Goal: Task Accomplishment & Management: Complete application form

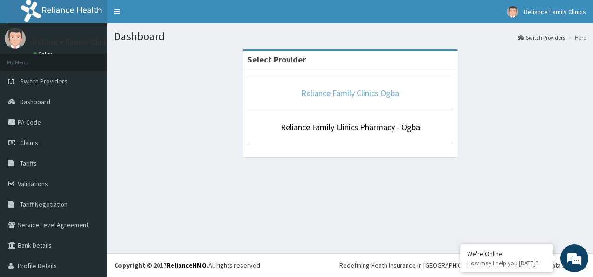
click at [336, 94] on link "Reliance Family Clinics Ogba" at bounding box center [350, 93] width 98 height 11
click at [321, 93] on link "Reliance Family Clinics Ogba" at bounding box center [350, 93] width 98 height 11
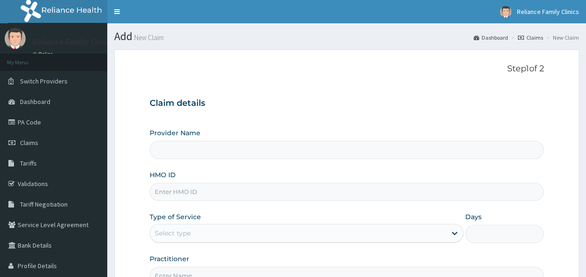
type input "Reliance Family Clinics Ogba"
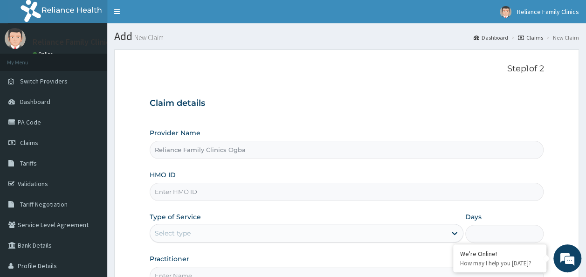
click at [177, 192] on input "HMO ID" at bounding box center [347, 192] width 394 height 18
paste input "2509588"
type input "2"
click at [214, 196] on input "HMO ID" at bounding box center [347, 192] width 394 height 18
paste input "AJM/10057/A"
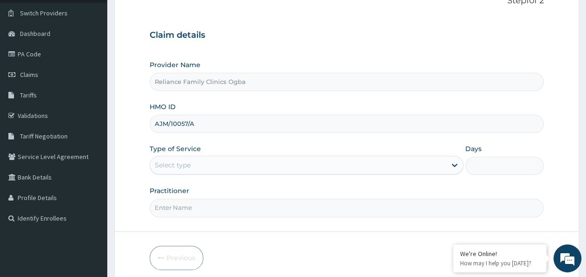
scroll to position [104, 0]
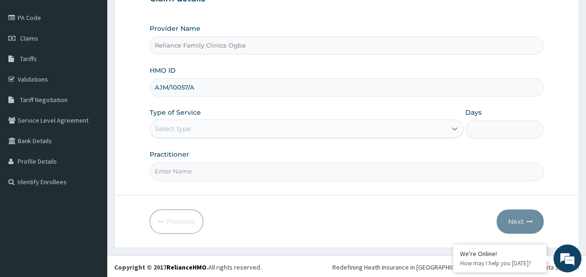
type input "AJM/10057/A"
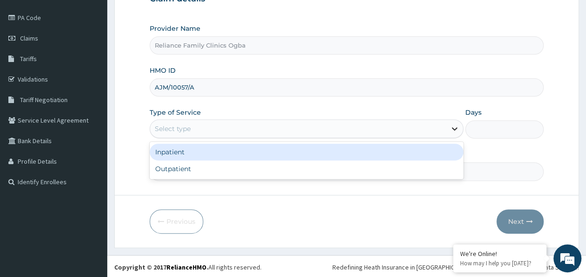
click at [457, 130] on icon at bounding box center [454, 128] width 9 height 9
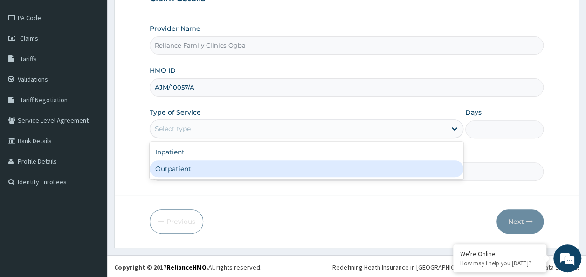
click at [296, 163] on div "Outpatient" at bounding box center [307, 168] width 314 height 17
type input "1"
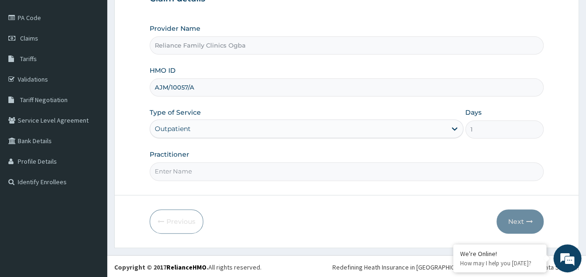
click at [166, 171] on input "Practitioner" at bounding box center [347, 171] width 394 height 18
type input "DR [PERSON_NAME]"
click at [513, 216] on button "Next" at bounding box center [520, 221] width 47 height 24
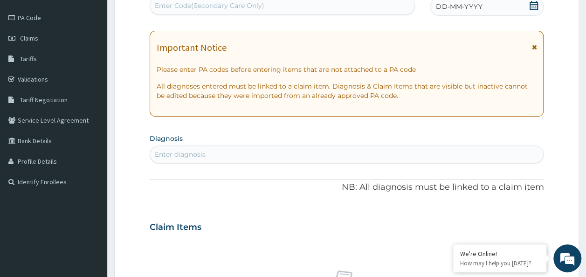
click at [535, 48] on icon at bounding box center [534, 47] width 5 height 7
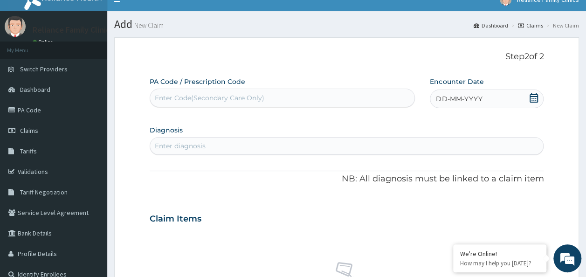
scroll to position [11, 0]
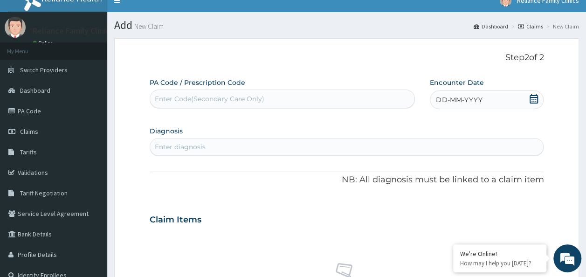
click at [536, 104] on span at bounding box center [533, 100] width 9 height 12
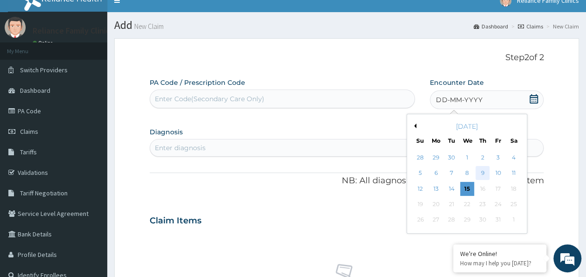
click at [486, 177] on div "9" at bounding box center [483, 173] width 14 height 14
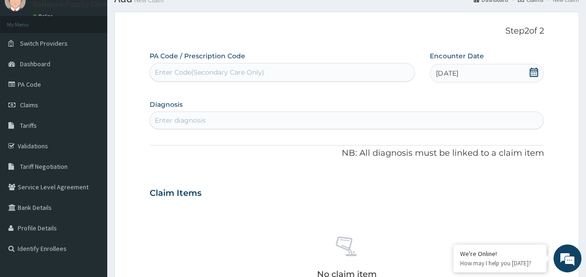
scroll to position [61, 0]
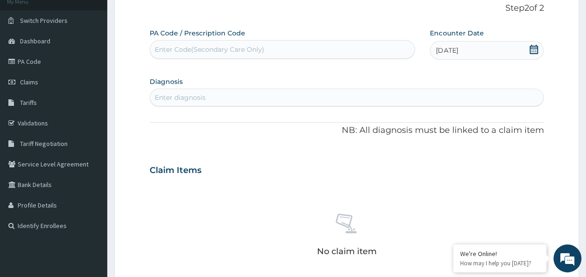
click at [254, 99] on div "Enter diagnosis" at bounding box center [347, 97] width 394 height 15
type input "M"
type input "[MEDICAL_DATA]"
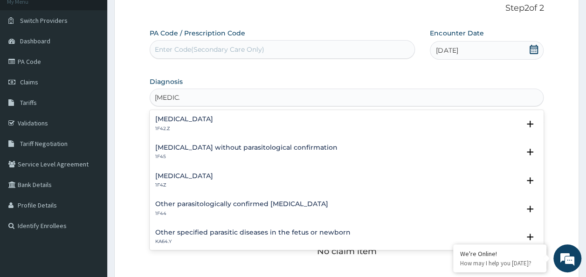
click at [213, 116] on h4 "[MEDICAL_DATA]" at bounding box center [184, 119] width 58 height 7
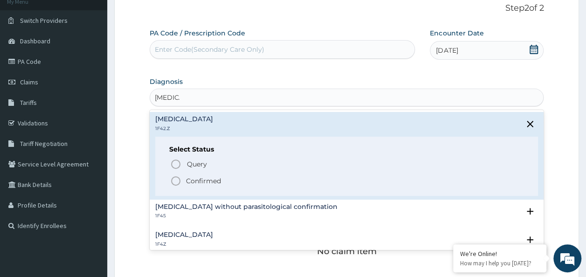
click at [175, 179] on icon "status option filled" at bounding box center [175, 180] width 11 height 11
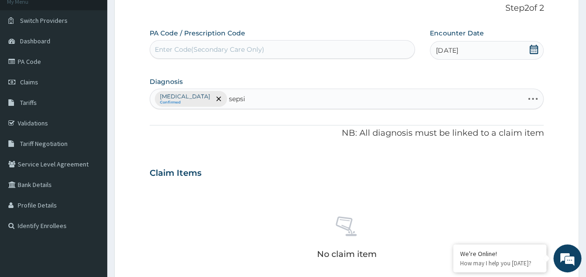
type input "[MEDICAL_DATA]"
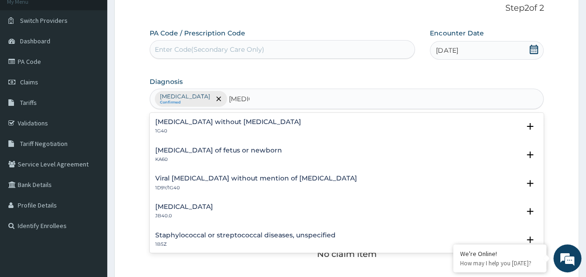
click at [172, 130] on p "1G40" at bounding box center [228, 131] width 146 height 7
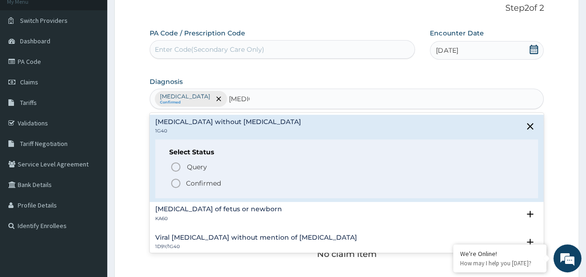
click at [175, 188] on div "Select Status Query Query covers suspected (?), Keep in view (kiv), Ruled out (…" at bounding box center [346, 168] width 383 height 59
click at [175, 184] on icon "status option filled" at bounding box center [175, 183] width 11 height 11
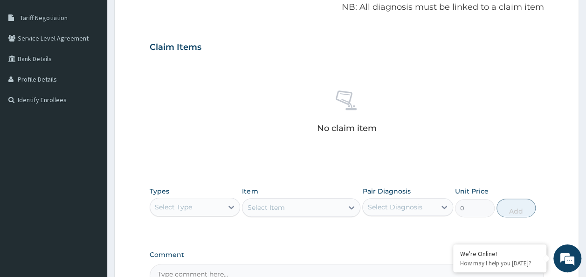
scroll to position [253, 0]
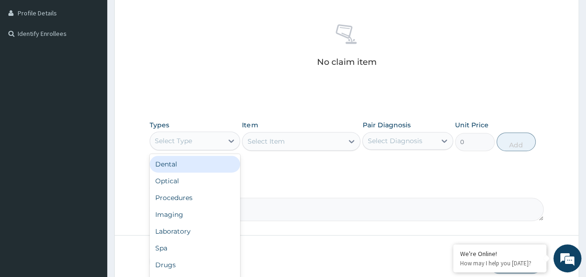
click at [219, 139] on div "Select Type" at bounding box center [186, 140] width 73 height 15
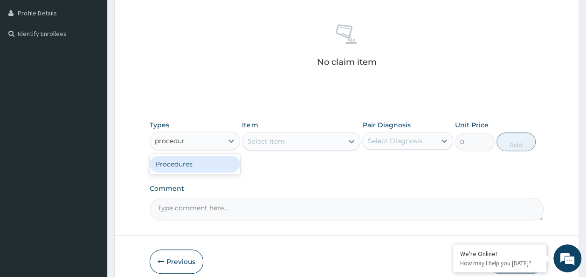
type input "procedure"
click at [204, 159] on div "Procedures" at bounding box center [195, 164] width 91 height 17
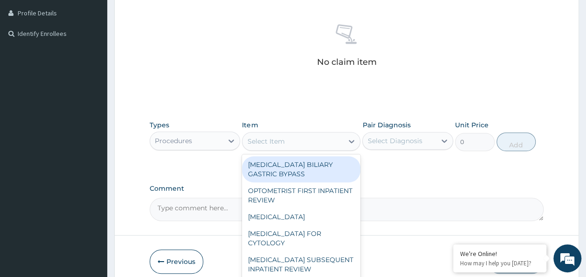
click at [325, 145] on div "Select Item" at bounding box center [292, 141] width 101 height 15
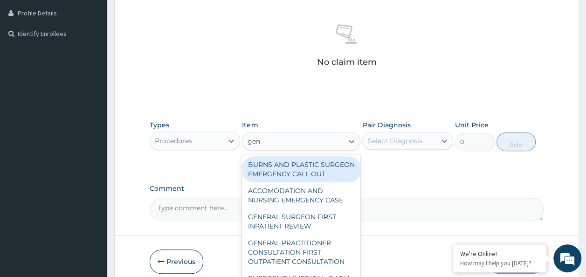
type input "gene"
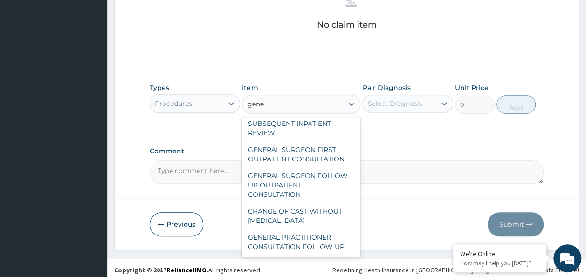
scroll to position [93, 0]
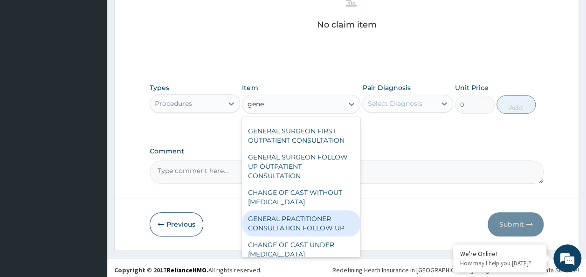
click at [318, 226] on div "GENERAL PRACTITIONER CONSULTATION FOLLOW UP" at bounding box center [301, 223] width 118 height 26
type input "2246.75"
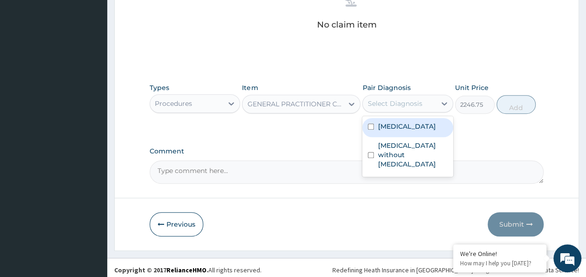
click at [420, 102] on div "Select Diagnosis" at bounding box center [394, 103] width 55 height 9
click at [403, 131] on label "Plasmodium malariae malaria without complication" at bounding box center [407, 126] width 58 height 9
checkbox input "true"
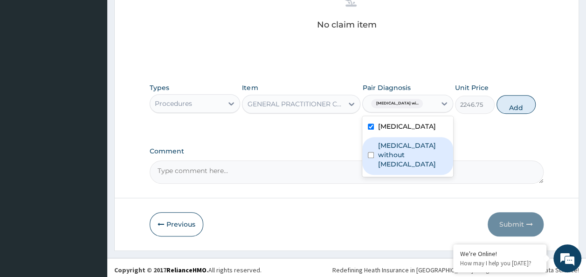
click at [391, 169] on label "Sepsis without septic shock" at bounding box center [413, 155] width 70 height 28
checkbox input "true"
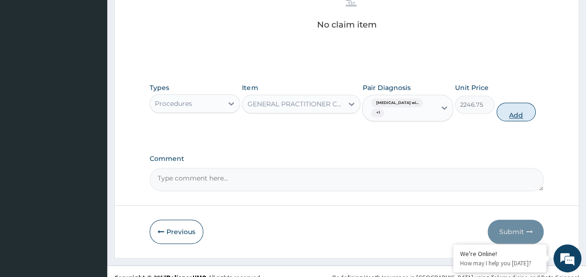
click at [524, 111] on button "Add" at bounding box center [517, 112] width 40 height 19
type input "0"
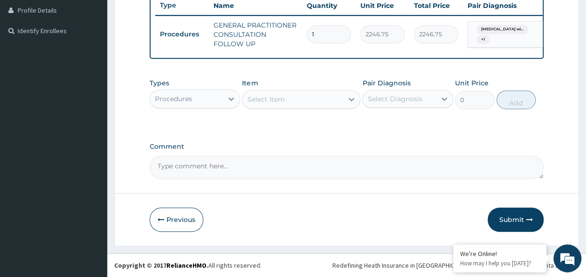
scroll to position [261, 0]
click at [512, 218] on button "Submit" at bounding box center [516, 220] width 56 height 24
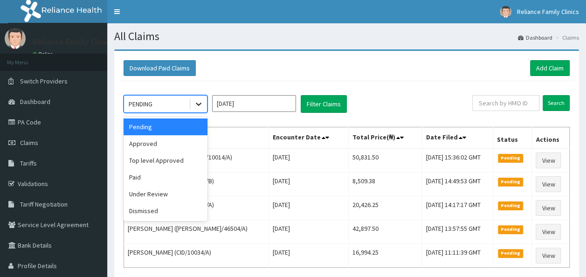
click at [200, 104] on icon at bounding box center [198, 103] width 9 height 9
click at [156, 140] on div "Approved" at bounding box center [166, 143] width 84 height 17
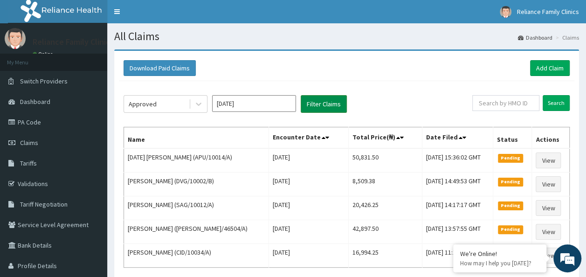
click at [323, 101] on button "Filter Claims" at bounding box center [324, 104] width 46 height 18
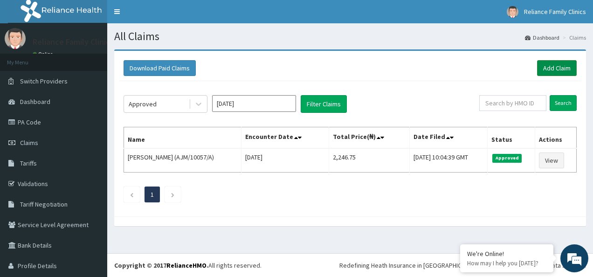
click at [548, 62] on link "Add Claim" at bounding box center [557, 68] width 40 height 16
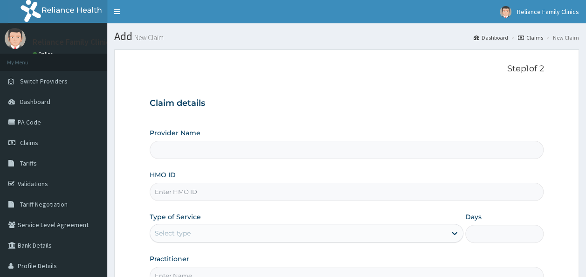
drag, startPoint x: 0, startPoint y: 0, endPoint x: 214, endPoint y: 196, distance: 290.8
click at [214, 196] on input "HMO ID" at bounding box center [347, 192] width 394 height 18
paste input "SAG/10012/A"
type input "SAG/10012/A"
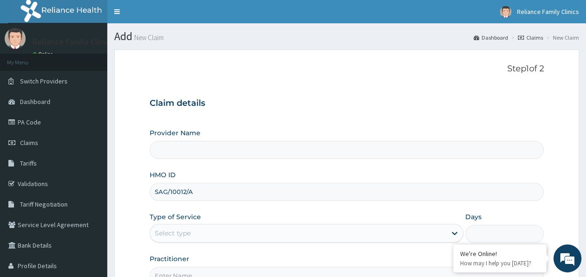
type input "Reliance Family Clinics Ogba"
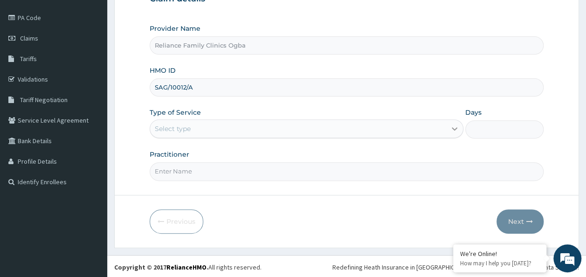
type input "SAG/10012/A"
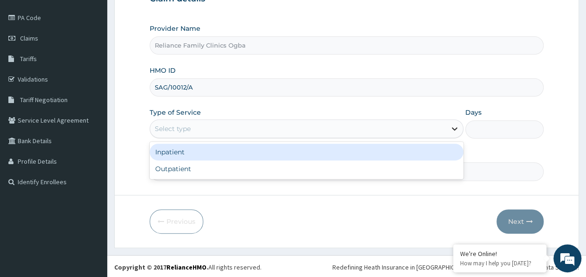
click at [453, 128] on icon at bounding box center [455, 129] width 6 height 3
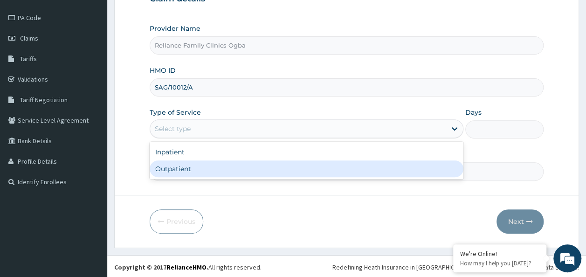
scroll to position [0, 0]
click at [397, 164] on div "Outpatient" at bounding box center [307, 168] width 314 height 17
type input "1"
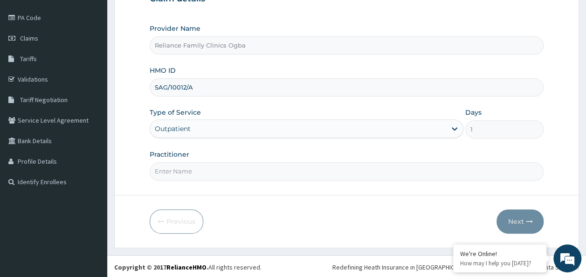
click at [283, 165] on input "Practitioner" at bounding box center [347, 171] width 394 height 18
type input "DR [PERSON_NAME]"
click at [521, 224] on button "Next" at bounding box center [520, 221] width 47 height 24
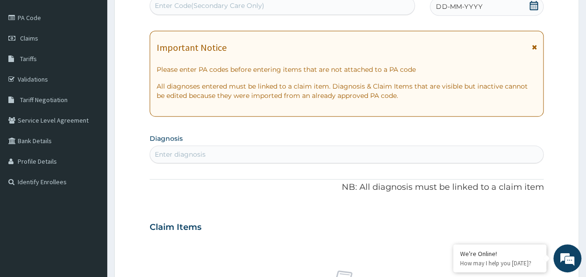
click at [535, 48] on icon at bounding box center [534, 47] width 5 height 7
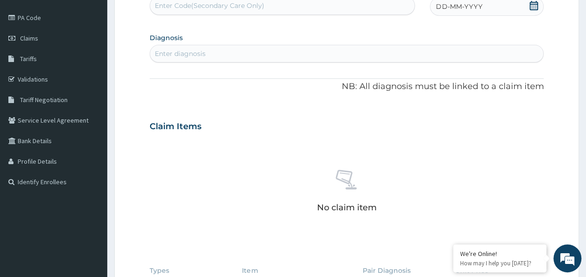
click at [284, 57] on div "Enter diagnosis" at bounding box center [347, 53] width 394 height 15
type input "Malaria"
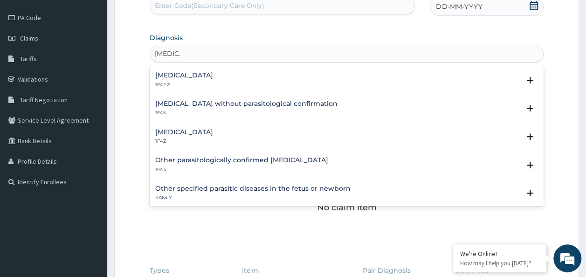
click at [213, 74] on h4 "[MEDICAL_DATA]" at bounding box center [184, 75] width 58 height 7
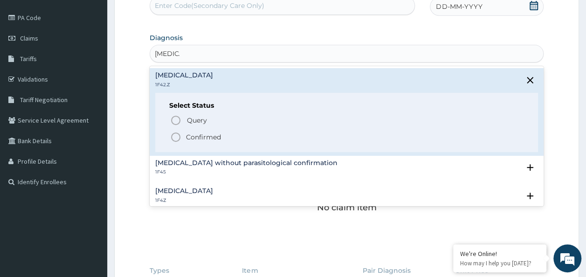
click at [175, 135] on icon "status option filled" at bounding box center [175, 136] width 11 height 11
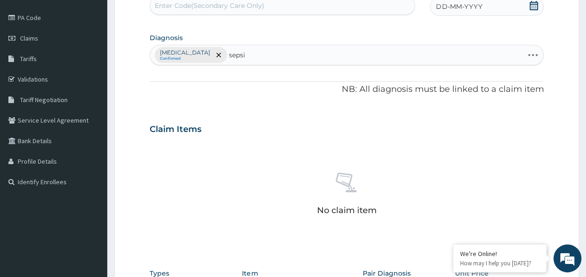
type input "[MEDICAL_DATA]"
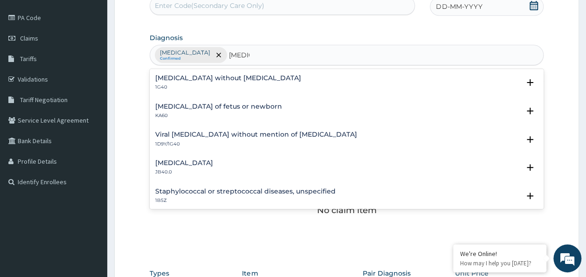
click at [184, 78] on h4 "[MEDICAL_DATA] without [MEDICAL_DATA]" at bounding box center [228, 78] width 146 height 7
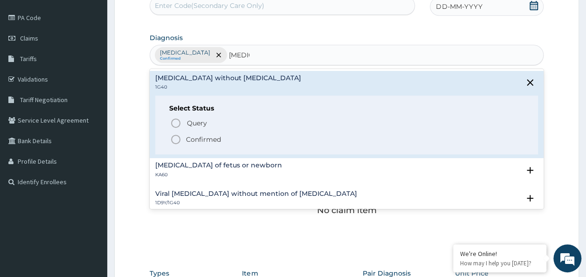
click at [174, 140] on icon "status option filled" at bounding box center [175, 139] width 11 height 11
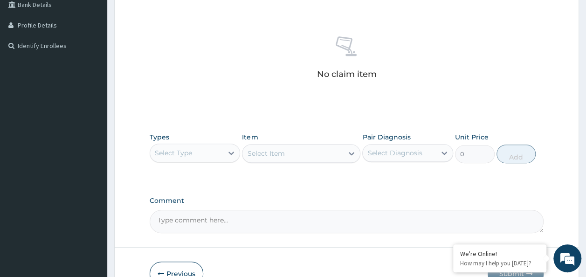
scroll to position [249, 0]
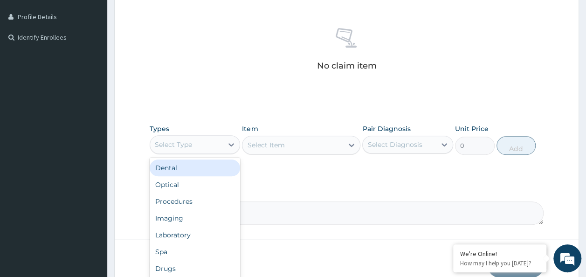
click at [212, 138] on div "Select Type" at bounding box center [186, 144] width 73 height 15
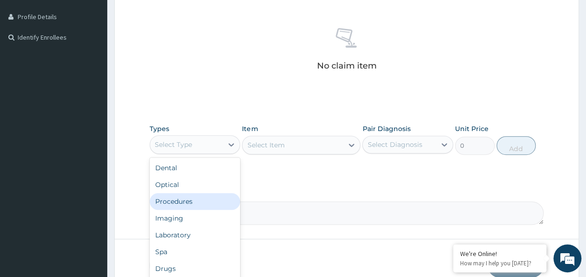
click at [170, 201] on div "Procedures" at bounding box center [195, 201] width 91 height 17
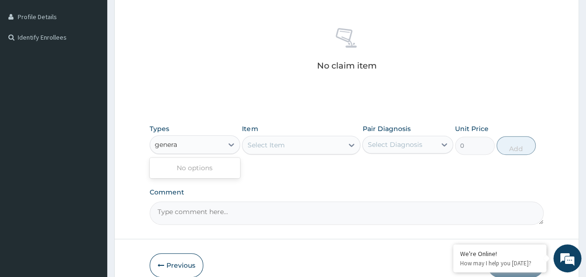
type input "genera"
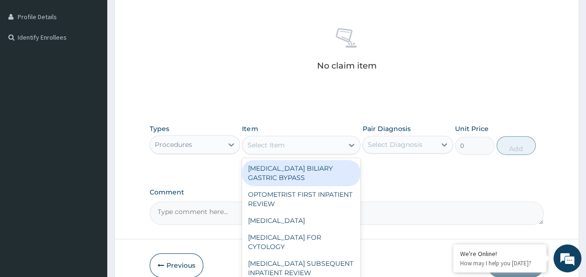
click at [305, 145] on div "Select Item" at bounding box center [292, 145] width 101 height 15
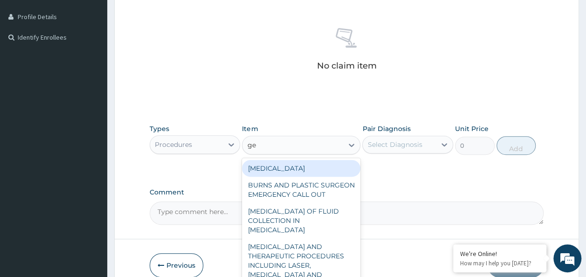
type input "gene"
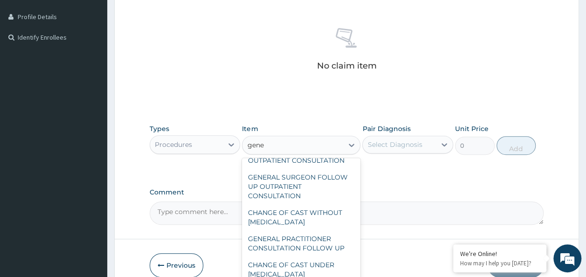
scroll to position [125, 0]
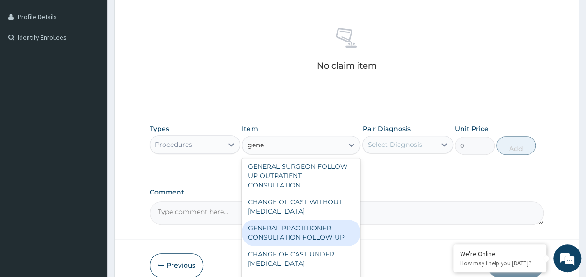
click at [318, 229] on div "GENERAL PRACTITIONER CONSULTATION FOLLOW UP" at bounding box center [301, 233] width 118 height 26
type input "2246.75"
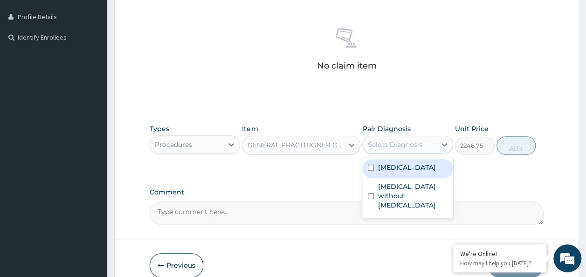
click at [417, 146] on div "Select Diagnosis" at bounding box center [394, 144] width 55 height 9
click at [404, 172] on label "Plasmodium malariae malaria without complication" at bounding box center [407, 167] width 58 height 9
checkbox input "true"
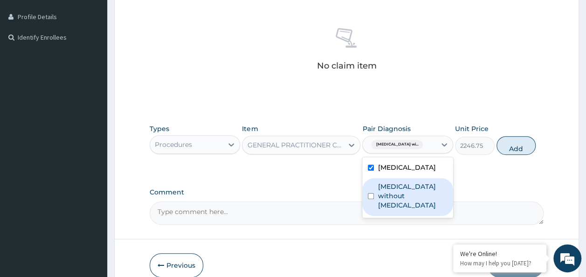
click at [396, 210] on label "Sepsis without septic shock" at bounding box center [413, 196] width 70 height 28
checkbox input "true"
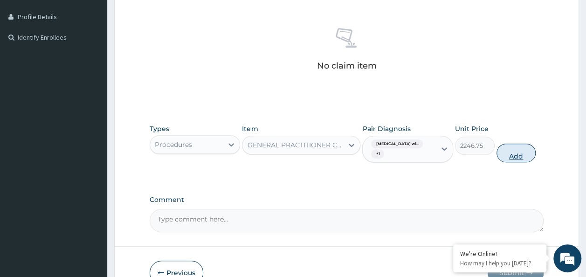
click at [522, 154] on button "Add" at bounding box center [517, 153] width 40 height 19
type input "0"
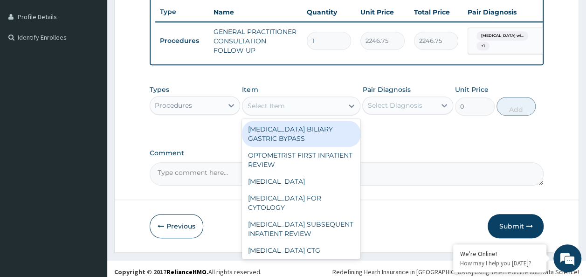
click at [291, 107] on div "Select Item" at bounding box center [292, 105] width 101 height 15
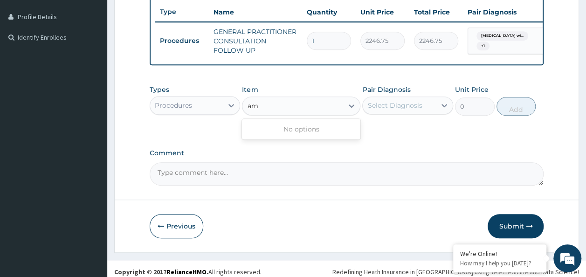
type input "a"
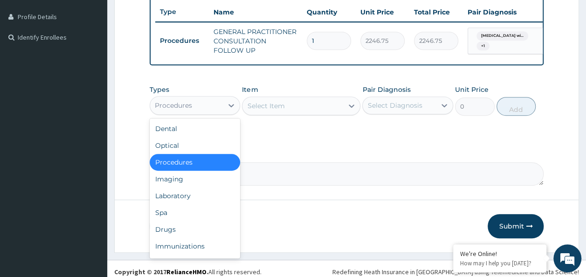
click at [202, 113] on div "Procedures" at bounding box center [186, 105] width 73 height 15
type input "dr"
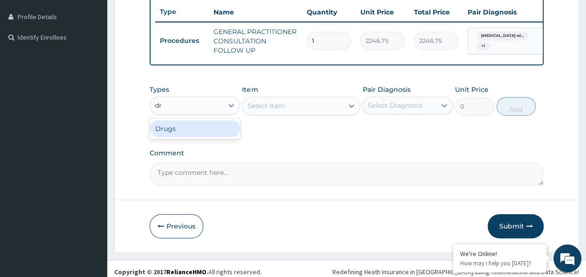
click at [198, 128] on div "Drugs" at bounding box center [195, 128] width 91 height 17
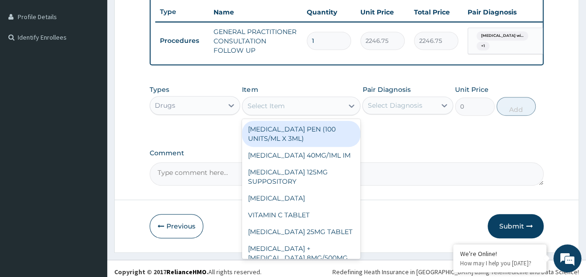
click at [301, 111] on div "Select Item" at bounding box center [292, 105] width 101 height 15
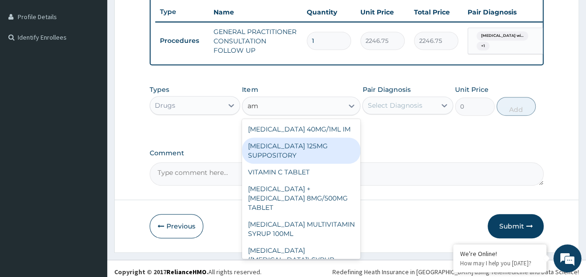
type input "a"
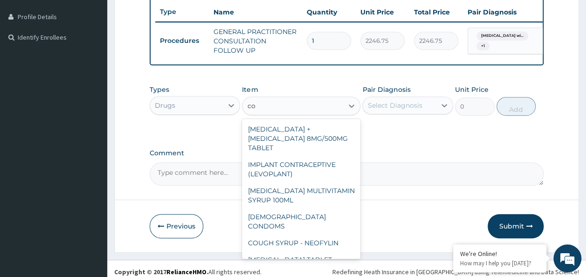
type input "c"
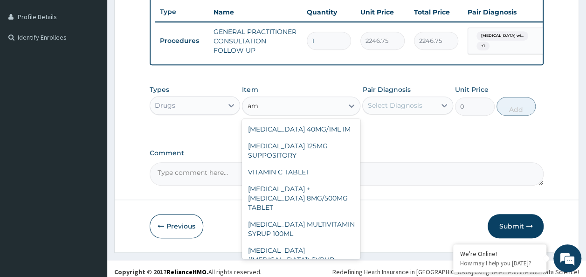
type input "a"
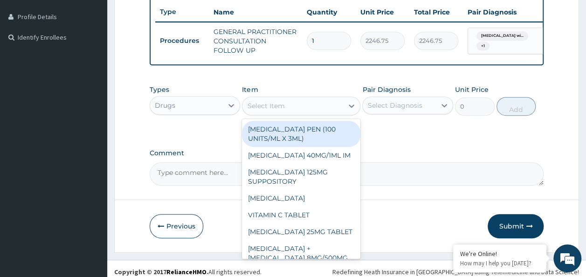
click at [324, 113] on div "Select Item" at bounding box center [292, 105] width 101 height 15
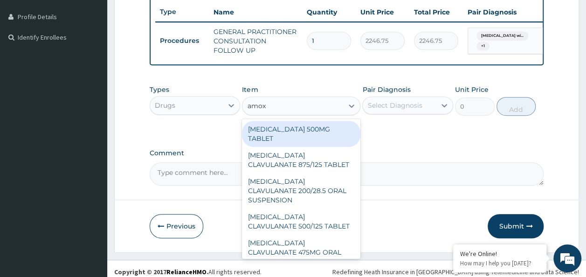
type input "amoxi"
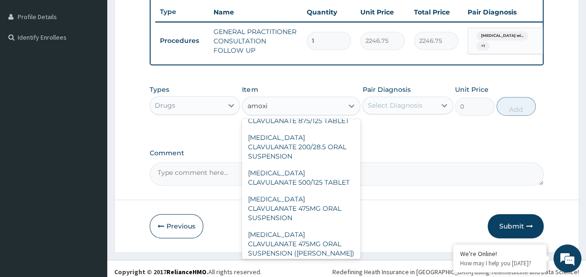
scroll to position [37, 0]
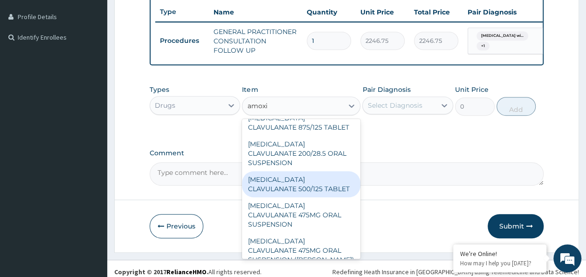
click at [305, 171] on div "AMOXICILLIN CLAVULANATE 500/125 TABLET" at bounding box center [301, 184] width 118 height 26
type input "414"
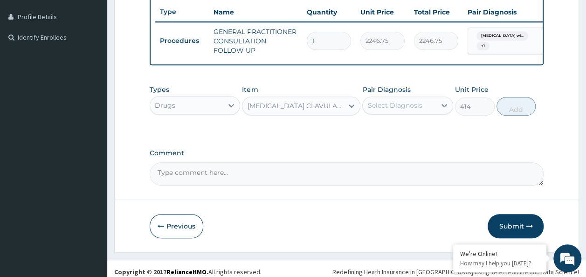
click at [402, 113] on div "Select Diagnosis" at bounding box center [399, 105] width 73 height 15
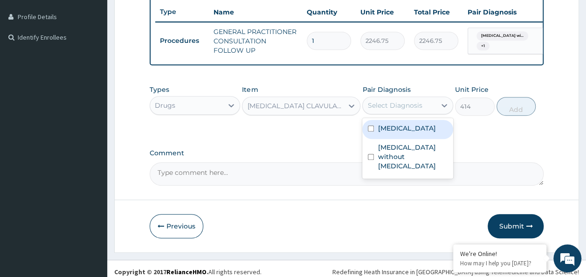
click at [395, 133] on label "Plasmodium malariae malaria without complication" at bounding box center [407, 128] width 58 height 9
checkbox input "true"
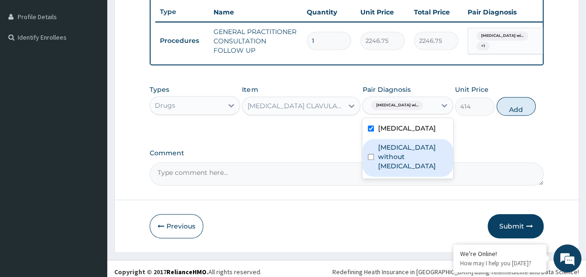
click at [390, 171] on label "Sepsis without septic shock" at bounding box center [413, 157] width 70 height 28
checkbox input "true"
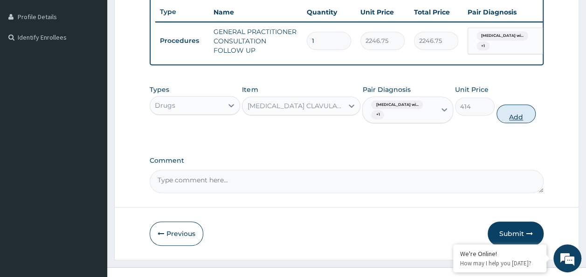
click at [513, 120] on button "Add" at bounding box center [517, 113] width 40 height 19
type input "0"
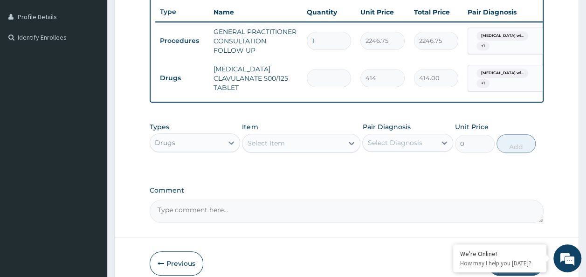
type input "0.00"
type input "2"
type input "828.00"
type input "20"
type input "8280.00"
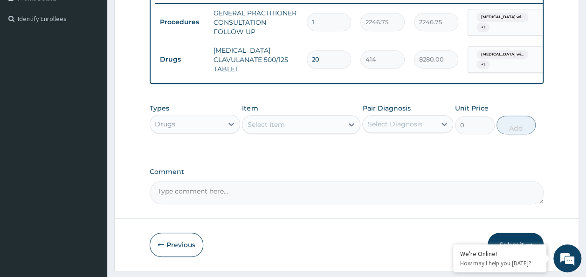
scroll to position [298, 0]
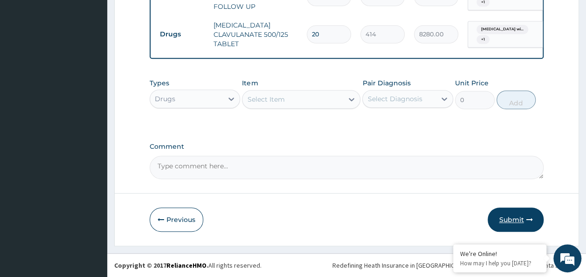
type input "20"
click at [518, 210] on button "Submit" at bounding box center [516, 220] width 56 height 24
click at [511, 223] on button "Submit" at bounding box center [516, 220] width 56 height 24
click at [511, 221] on button "Submit" at bounding box center [516, 220] width 56 height 24
click at [514, 221] on button "Submit" at bounding box center [516, 220] width 56 height 24
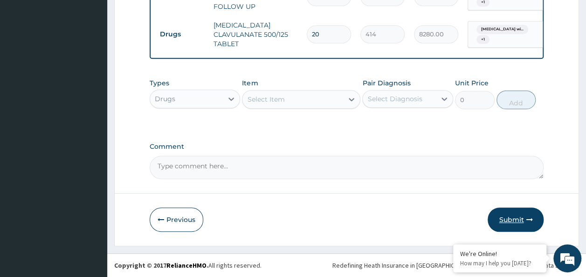
click at [514, 221] on button "Submit" at bounding box center [516, 220] width 56 height 24
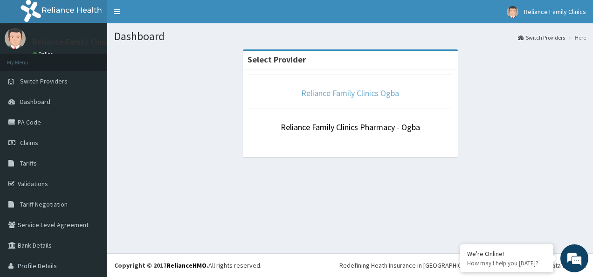
click at [317, 91] on link "Reliance Family Clinics Ogba" at bounding box center [350, 93] width 98 height 11
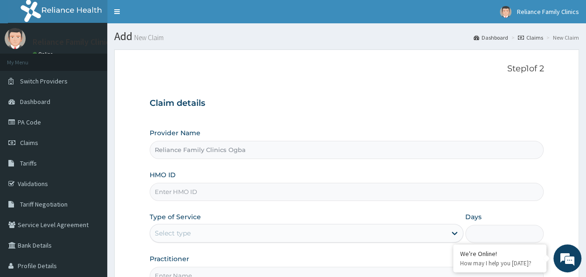
click at [208, 188] on input "HMO ID" at bounding box center [347, 192] width 394 height 18
paste input "SAG/10012/A"
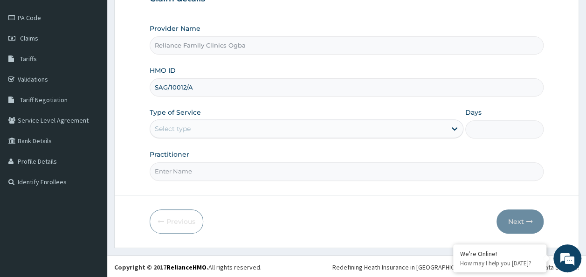
type input "SAG/10012/A"
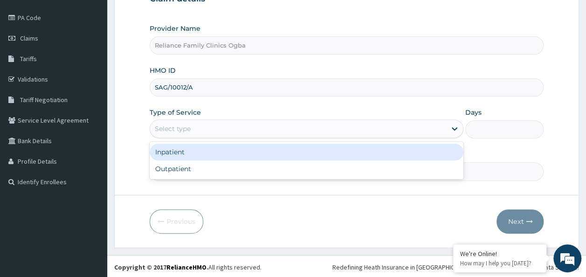
click at [435, 125] on div "Select type" at bounding box center [298, 128] width 296 height 15
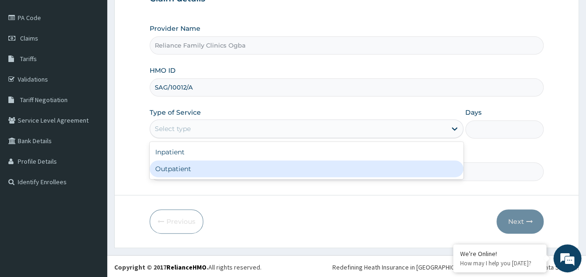
click at [213, 171] on div "Outpatient" at bounding box center [307, 168] width 314 height 17
type input "1"
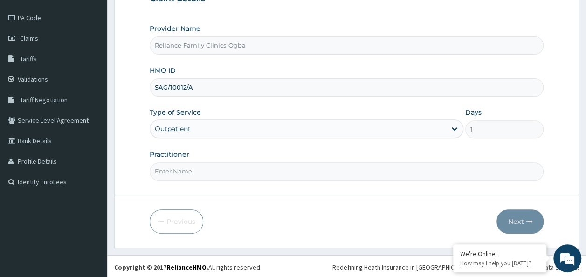
click at [213, 171] on input "Practitioner" at bounding box center [347, 171] width 394 height 18
type input "DR [PERSON_NAME]"
click at [519, 216] on button "Next" at bounding box center [520, 221] width 47 height 24
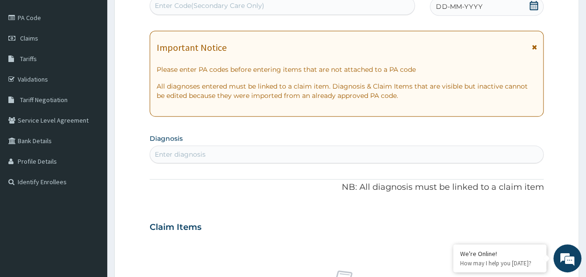
click at [533, 48] on icon at bounding box center [534, 47] width 5 height 7
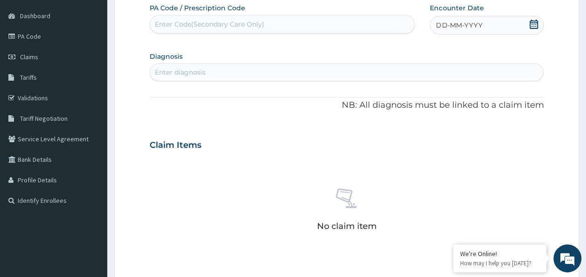
scroll to position [0, 0]
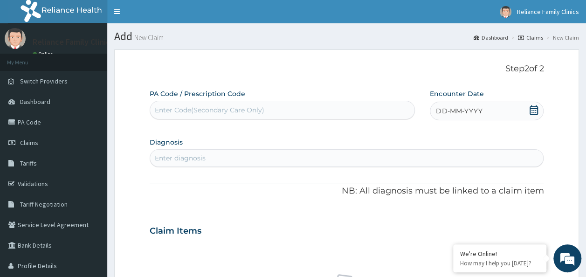
click at [533, 111] on icon at bounding box center [533, 109] width 9 height 9
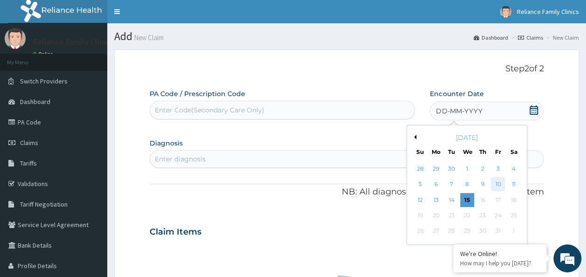
click at [501, 182] on div "10" at bounding box center [498, 185] width 14 height 14
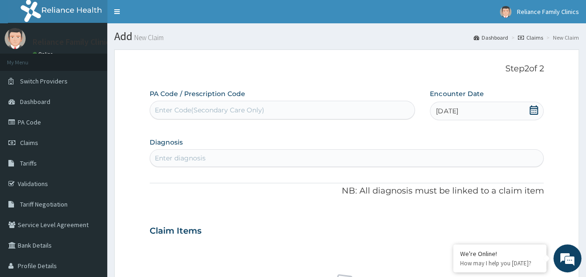
click at [255, 156] on div "Enter diagnosis" at bounding box center [347, 158] width 394 height 15
type input "Malaria"
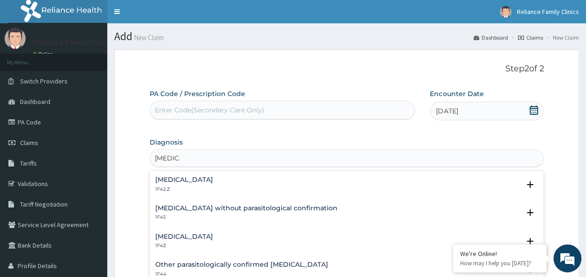
click at [213, 179] on h4 "Plasmodium malariae malaria without complication" at bounding box center [184, 179] width 58 height 7
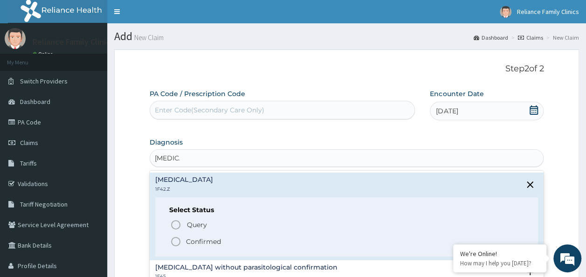
click at [173, 241] on icon "status option filled" at bounding box center [175, 241] width 11 height 11
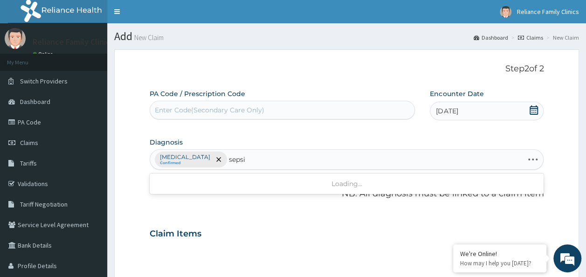
type input "sepsis"
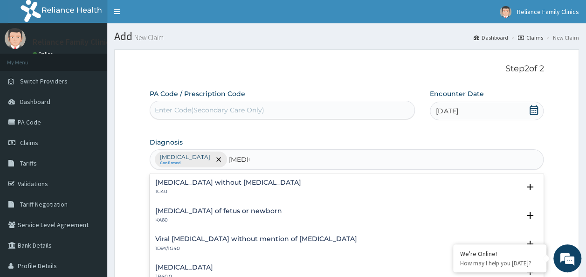
click at [185, 188] on p "1G40" at bounding box center [228, 191] width 146 height 7
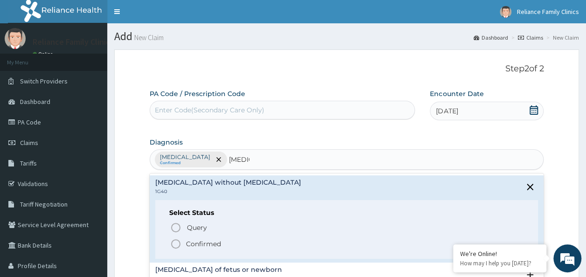
click at [172, 249] on icon "status option filled" at bounding box center [175, 243] width 11 height 11
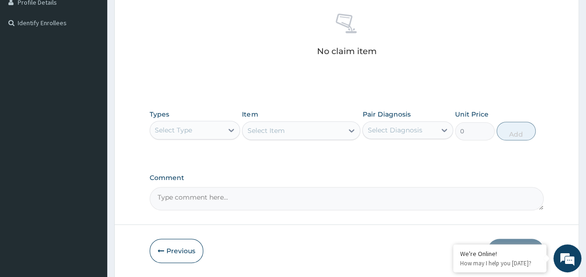
scroll to position [264, 0]
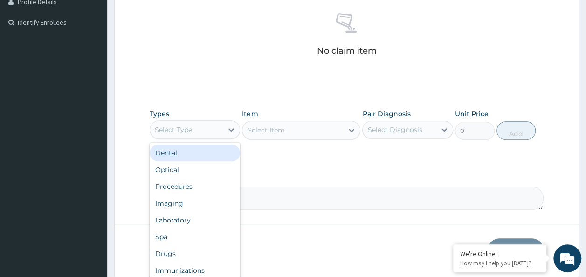
click at [218, 132] on div "Select Type" at bounding box center [186, 129] width 73 height 15
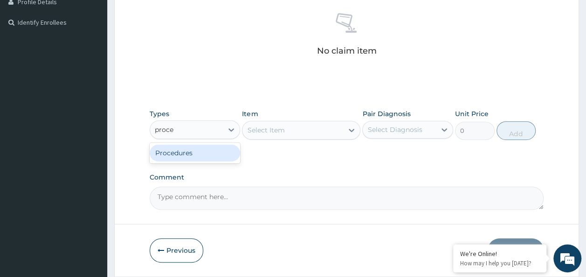
type input "proced"
click at [201, 154] on div "Procedures" at bounding box center [195, 153] width 91 height 17
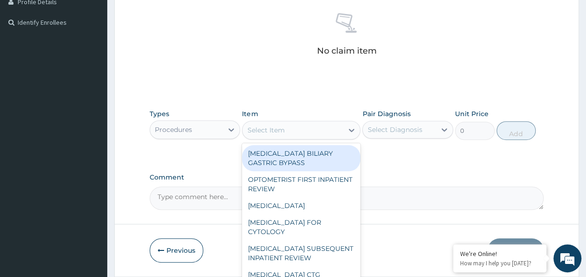
click at [316, 129] on div "Select Item" at bounding box center [292, 130] width 101 height 15
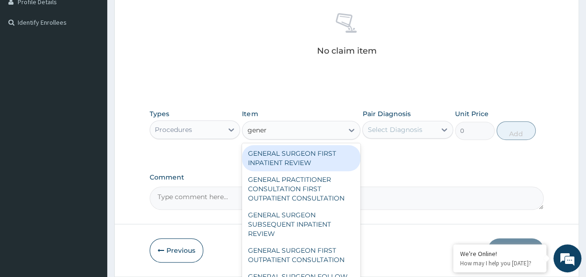
type input "genera"
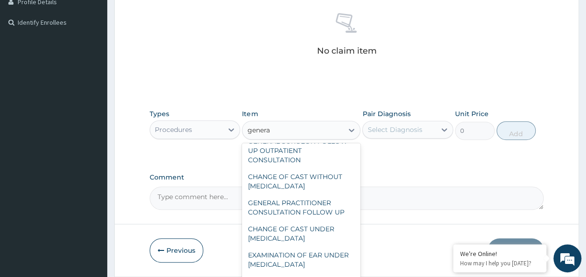
scroll to position [137, 0]
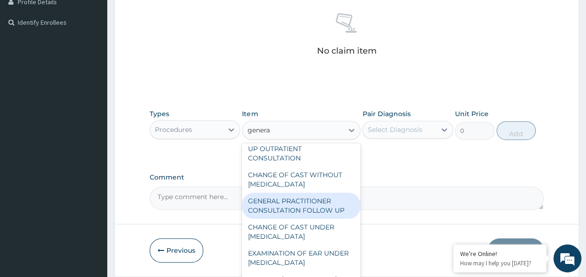
click at [318, 214] on div "GENERAL PRACTITIONER CONSULTATION FOLLOW UP" at bounding box center [301, 206] width 118 height 26
type input "2246.75"
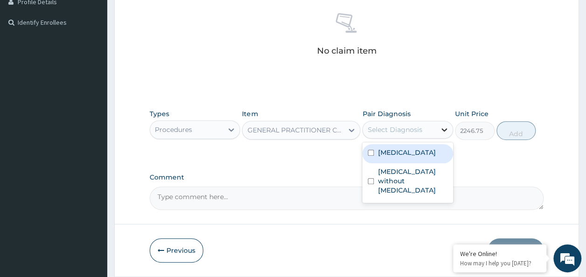
click at [438, 131] on div at bounding box center [444, 129] width 17 height 17
click at [408, 157] on label "Plasmodium malariae malaria without complication" at bounding box center [407, 152] width 58 height 9
checkbox input "true"
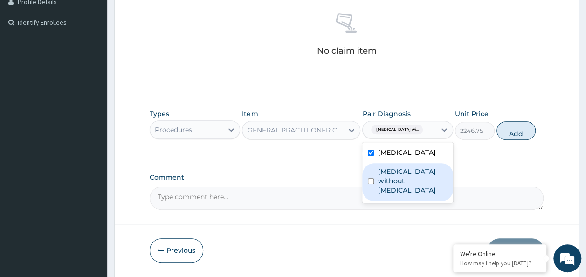
click at [393, 185] on label "Sepsis without septic shock" at bounding box center [413, 181] width 70 height 28
checkbox input "true"
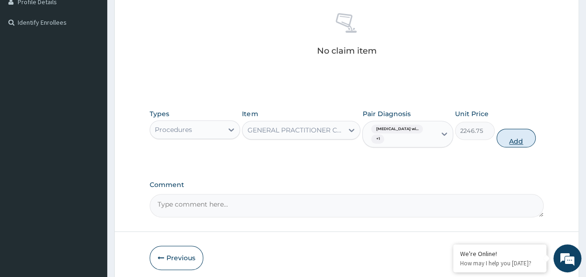
click at [518, 133] on button "Add" at bounding box center [517, 138] width 40 height 19
type input "0"
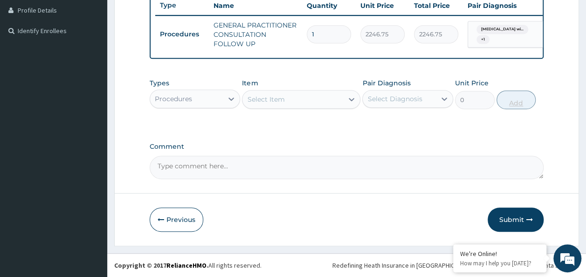
scroll to position [261, 0]
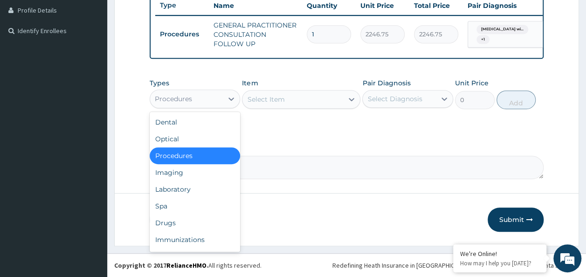
click at [222, 104] on div "Procedures" at bounding box center [186, 98] width 73 height 15
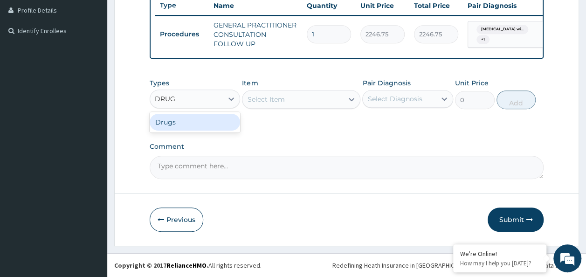
type input "DRUGS"
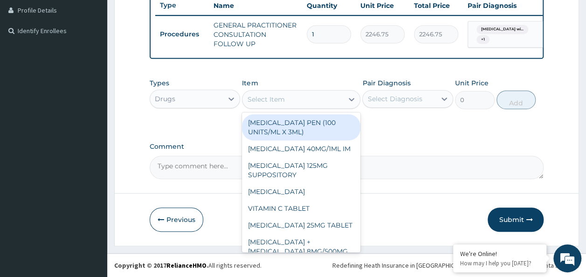
click at [262, 95] on div "Select Item" at bounding box center [265, 99] width 37 height 9
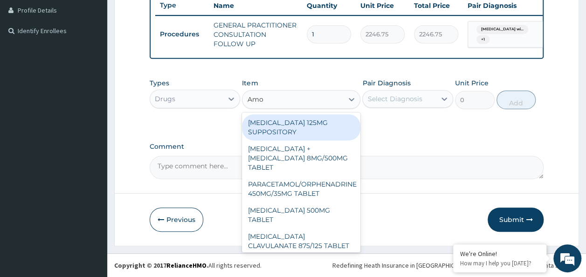
type input "Amox"
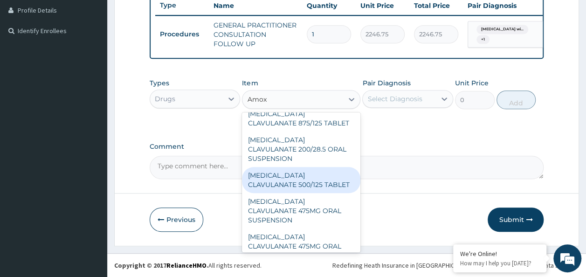
scroll to position [21, 0]
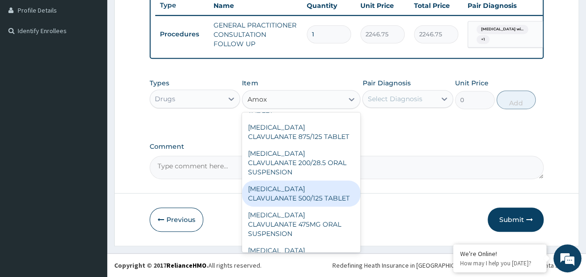
click at [310, 180] on div "AMOXICILLIN CLAVULANATE 500/125 TABLET" at bounding box center [301, 193] width 118 height 26
type input "414"
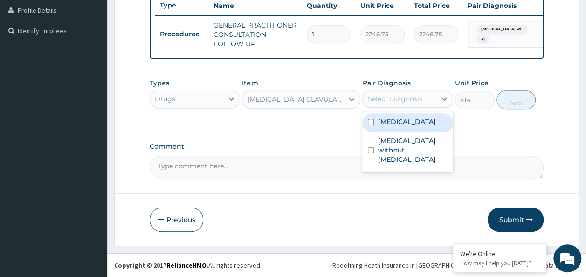
click at [404, 102] on div "Select Diagnosis" at bounding box center [394, 98] width 55 height 9
click at [394, 126] on label "Plasmodium malariae malaria without complication" at bounding box center [407, 121] width 58 height 9
checkbox input "true"
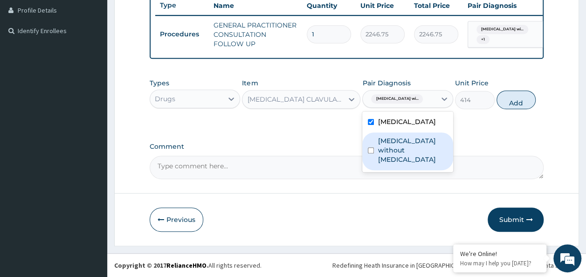
click at [386, 164] on label "Sepsis without septic shock" at bounding box center [413, 150] width 70 height 28
checkbox input "true"
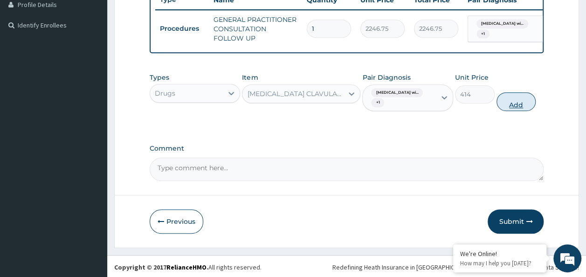
click at [507, 106] on button "Add" at bounding box center [517, 101] width 40 height 19
type input "0"
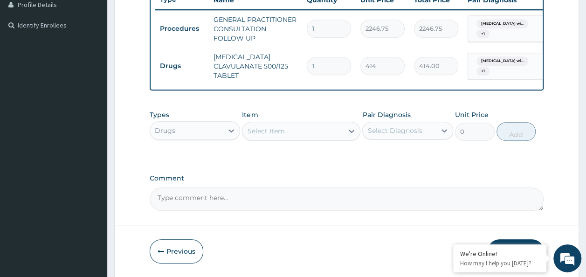
type input "0.00"
type input "2"
type input "828.00"
type input "20"
type input "8280.00"
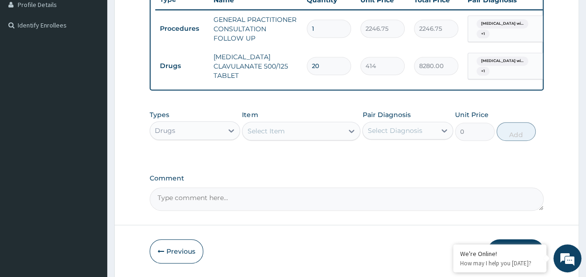
scroll to position [298, 0]
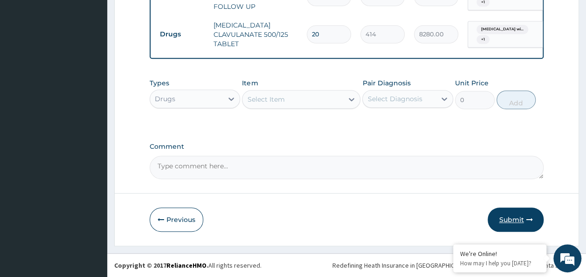
type input "20"
click at [519, 223] on button "Submit" at bounding box center [516, 220] width 56 height 24
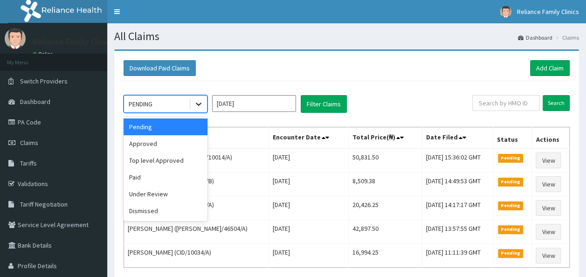
click at [202, 98] on div at bounding box center [198, 104] width 17 height 17
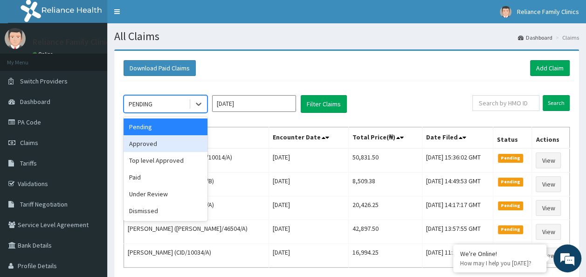
click at [152, 142] on div "Approved" at bounding box center [166, 143] width 84 height 17
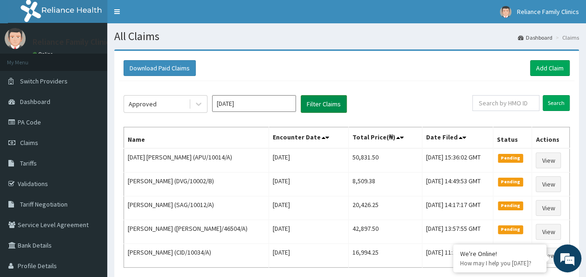
click at [310, 104] on button "Filter Claims" at bounding box center [324, 104] width 46 height 18
